Goal: Book appointment/travel/reservation

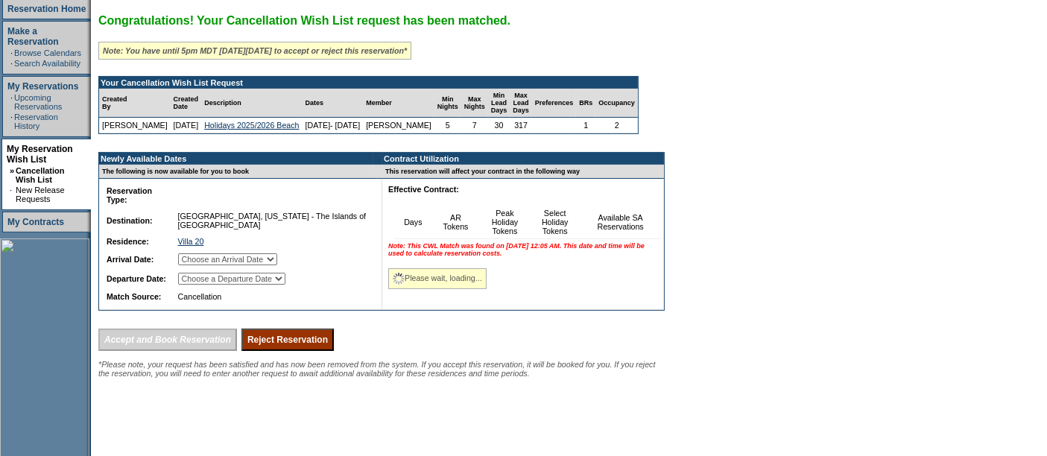
scroll to position [347, 0]
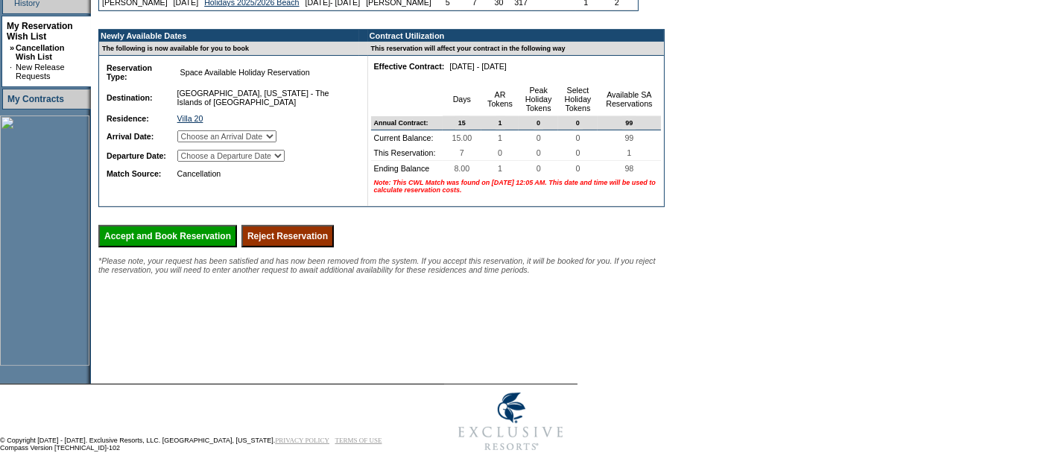
click at [230, 142] on select "Choose an Arrival Date Sunday, December 21, 2025 Monday, December 22, 2025 Tues…" at bounding box center [226, 136] width 99 height 12
select select "12/21/2025"
click at [194, 139] on select "Choose an Arrival Date Sunday, December 21, 2025 Monday, December 22, 2025 Tues…" at bounding box center [226, 136] width 99 height 12
click at [214, 162] on select "Choose a Departure Date Monday, December 22, 2025 Tuesday, December 23, 2025 We…" at bounding box center [230, 156] width 107 height 12
select select "12/28/2025"
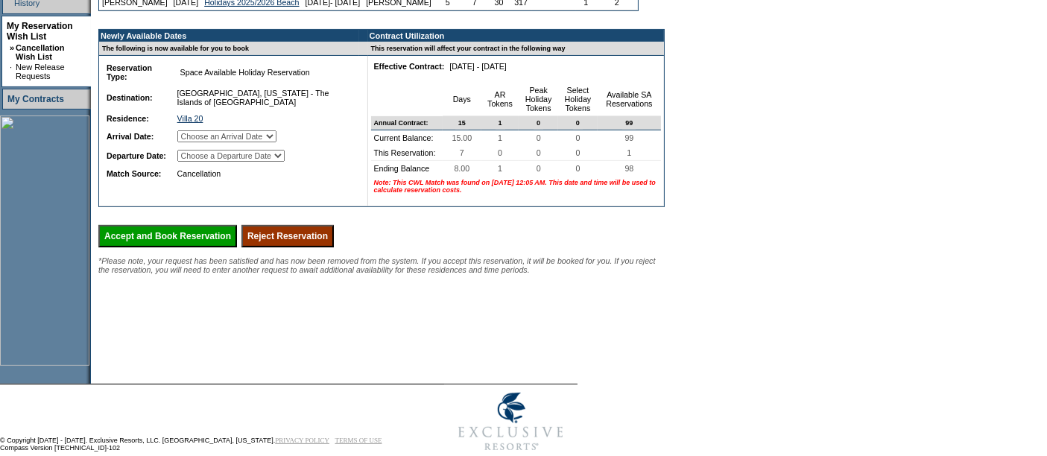
click at [195, 162] on select "Choose a Departure Date Monday, December 22, 2025 Tuesday, December 23, 2025 We…" at bounding box center [230, 156] width 107 height 12
click at [177, 247] on input "Accept and Book Reservation" at bounding box center [167, 236] width 139 height 22
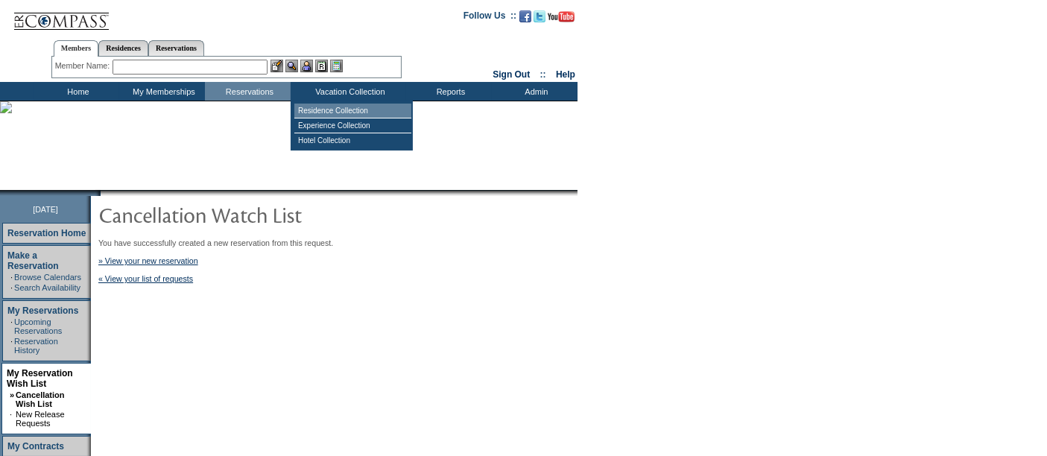
click at [334, 106] on td "Residence Collection" at bounding box center [352, 111] width 117 height 15
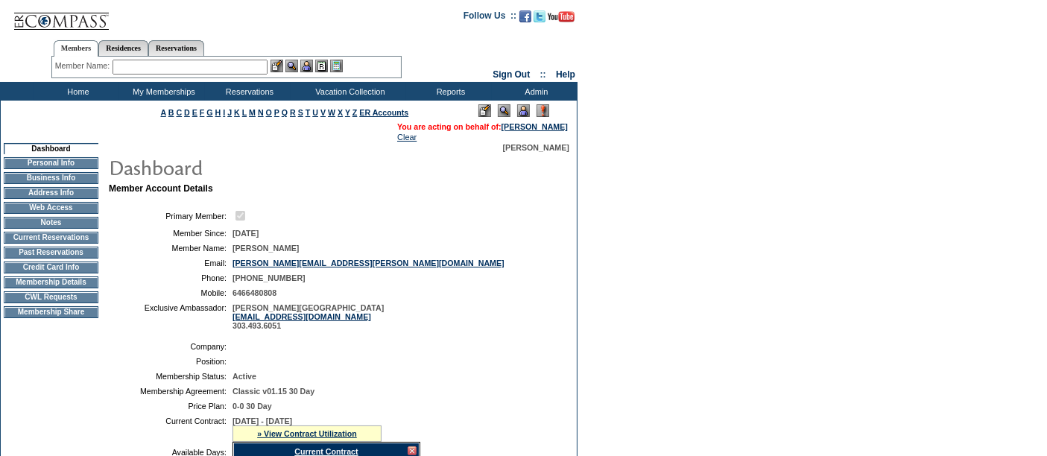
click at [76, 94] on td "Home" at bounding box center [77, 91] width 86 height 19
